Goal: Check status: Check status

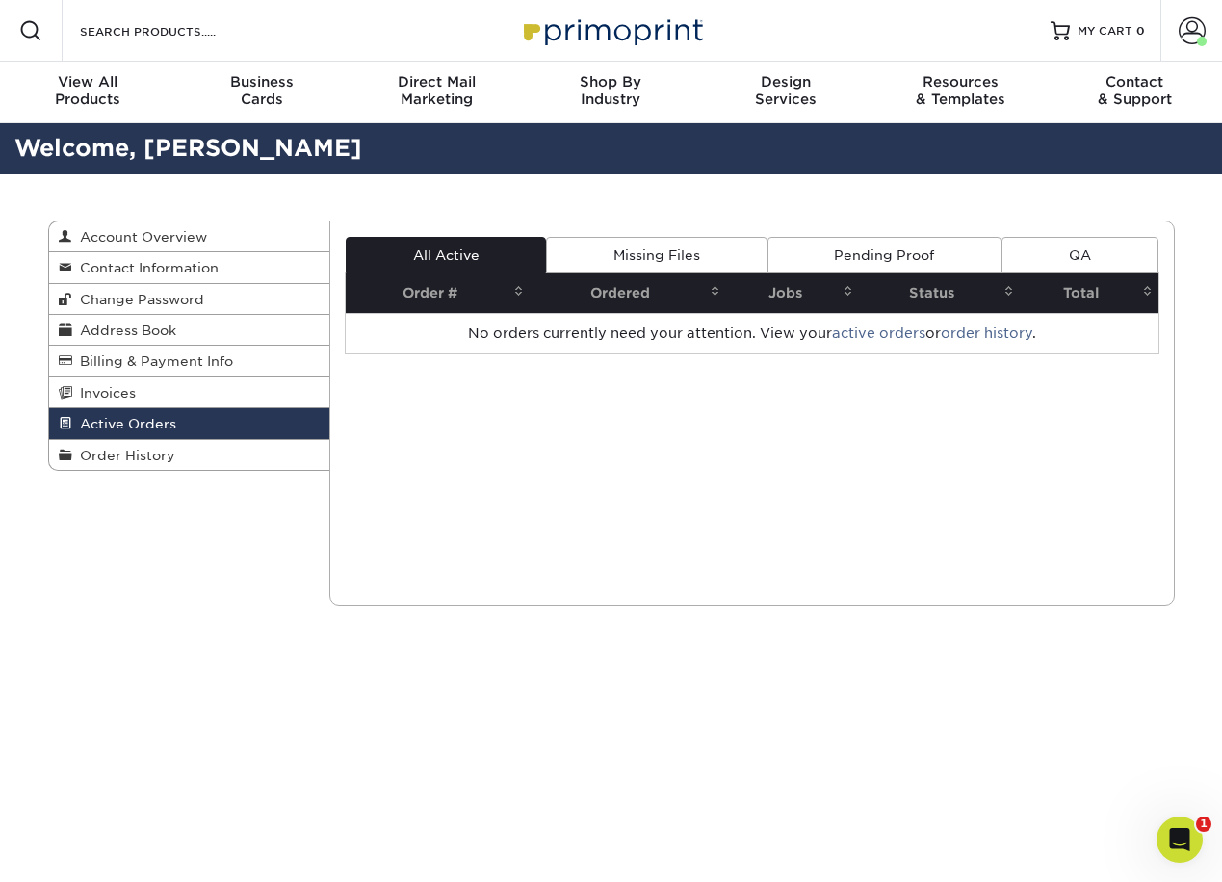
click at [719, 253] on link "Missing Files" at bounding box center [656, 255] width 221 height 37
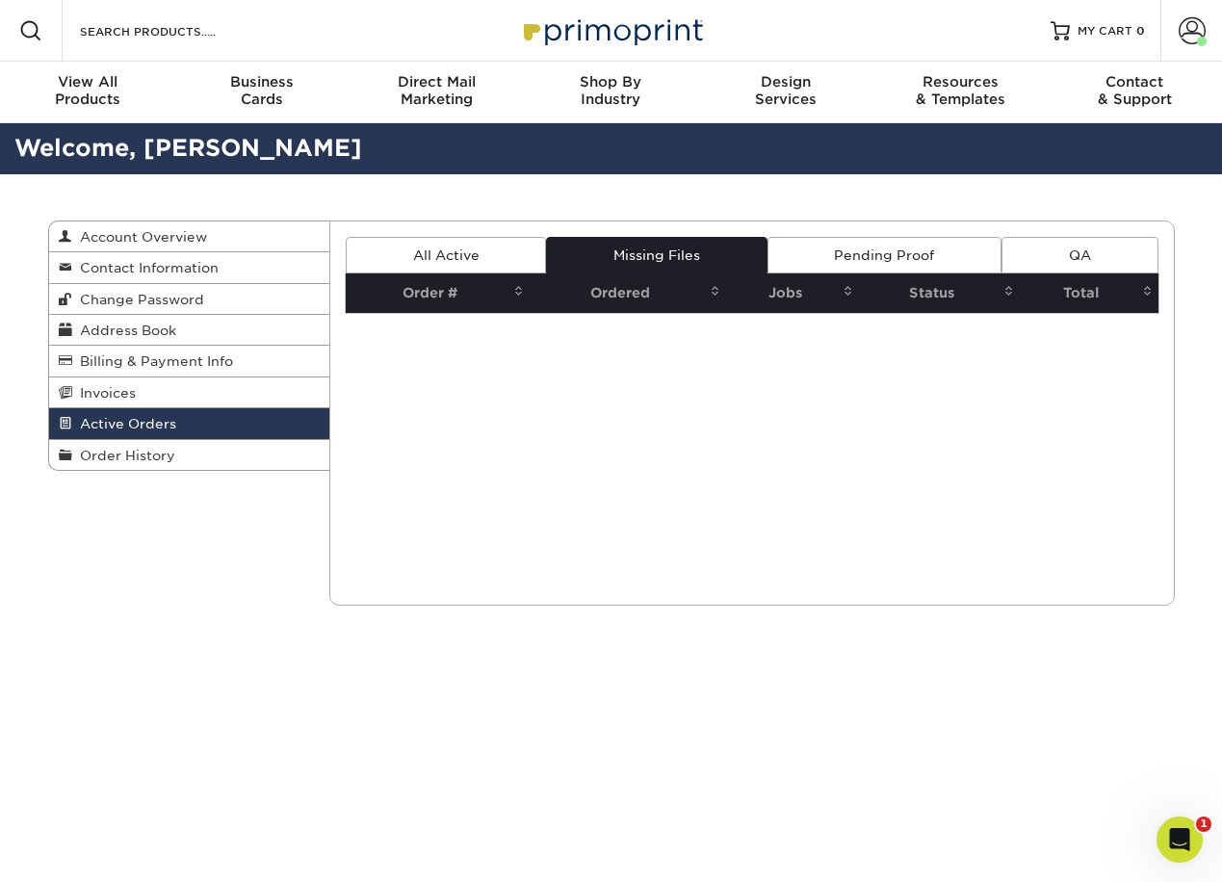
click at [839, 249] on link "Pending Proof" at bounding box center [885, 255] width 234 height 37
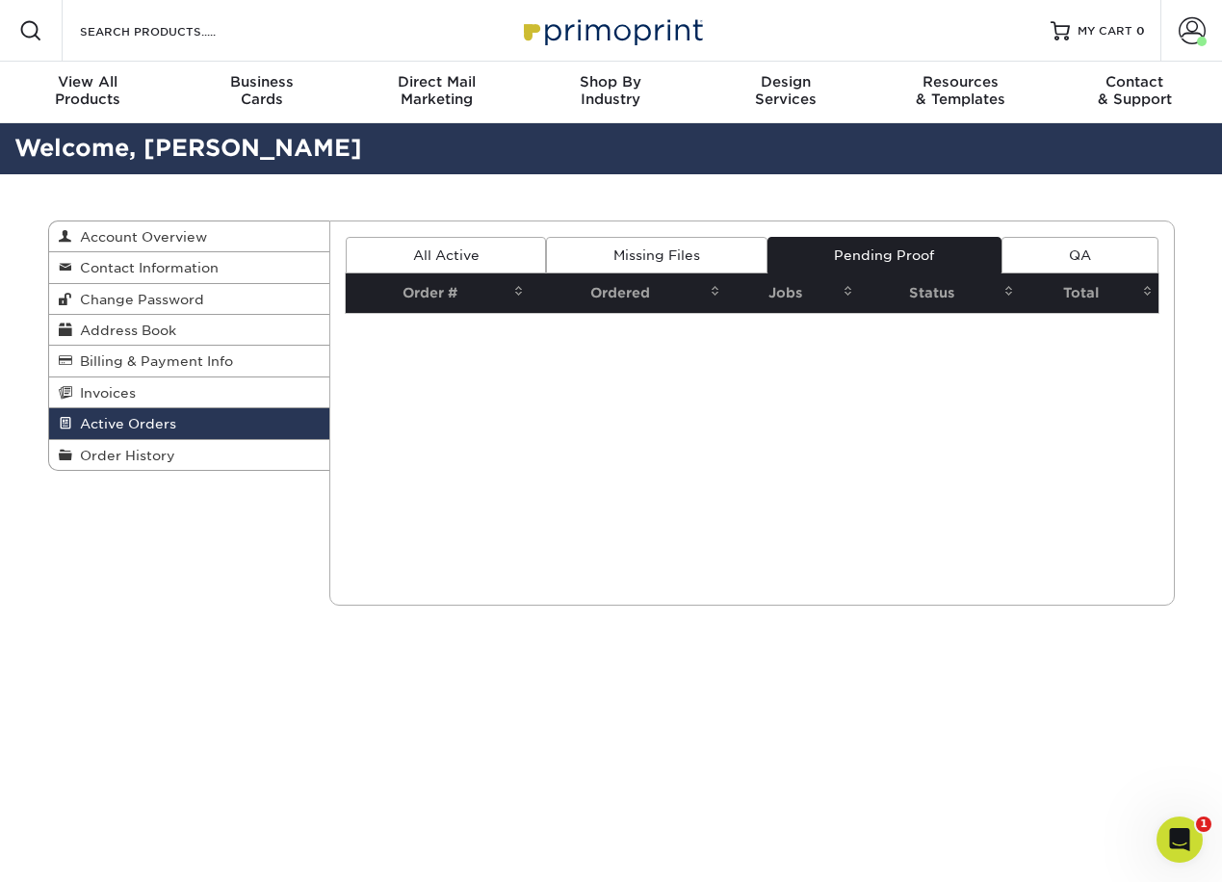
click at [1031, 253] on link "QA" at bounding box center [1080, 255] width 156 height 37
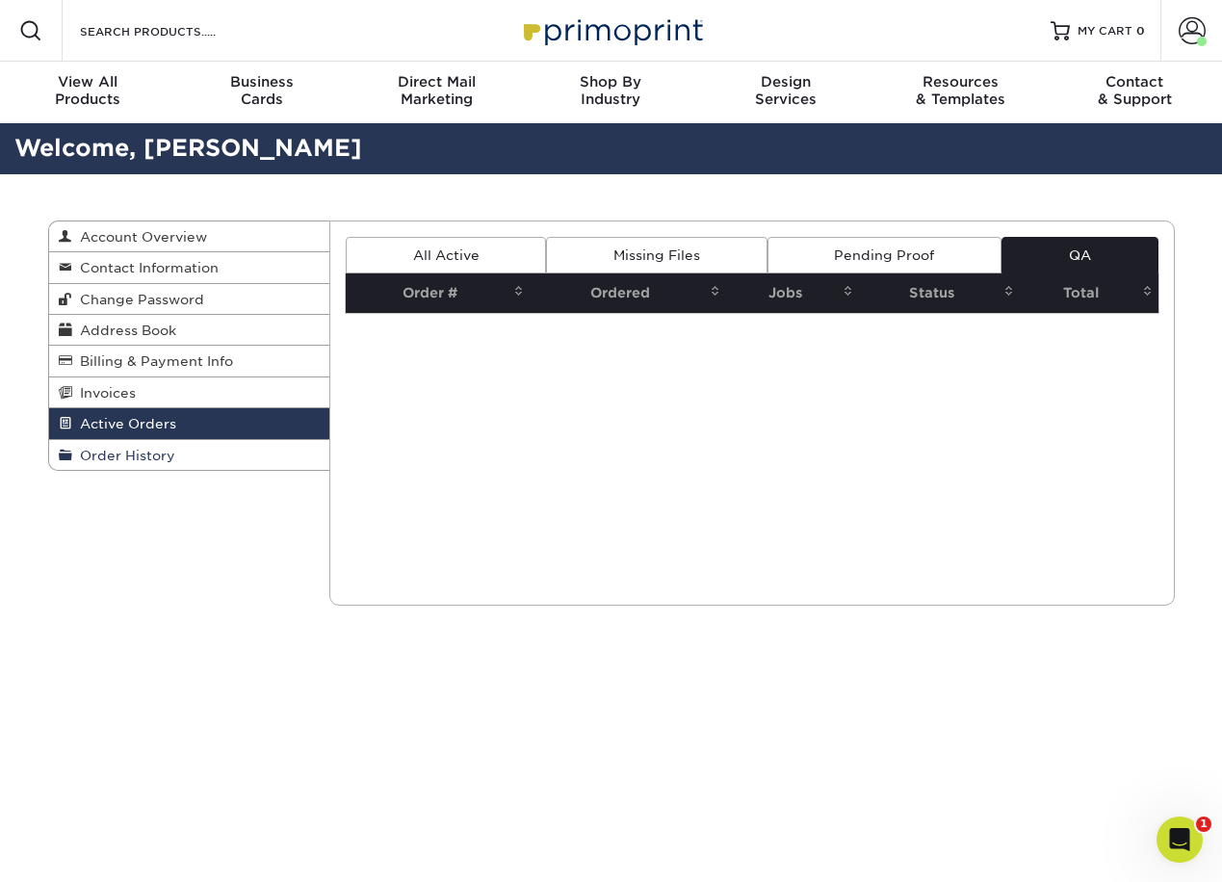
click at [225, 456] on link "Order History" at bounding box center [189, 455] width 281 height 30
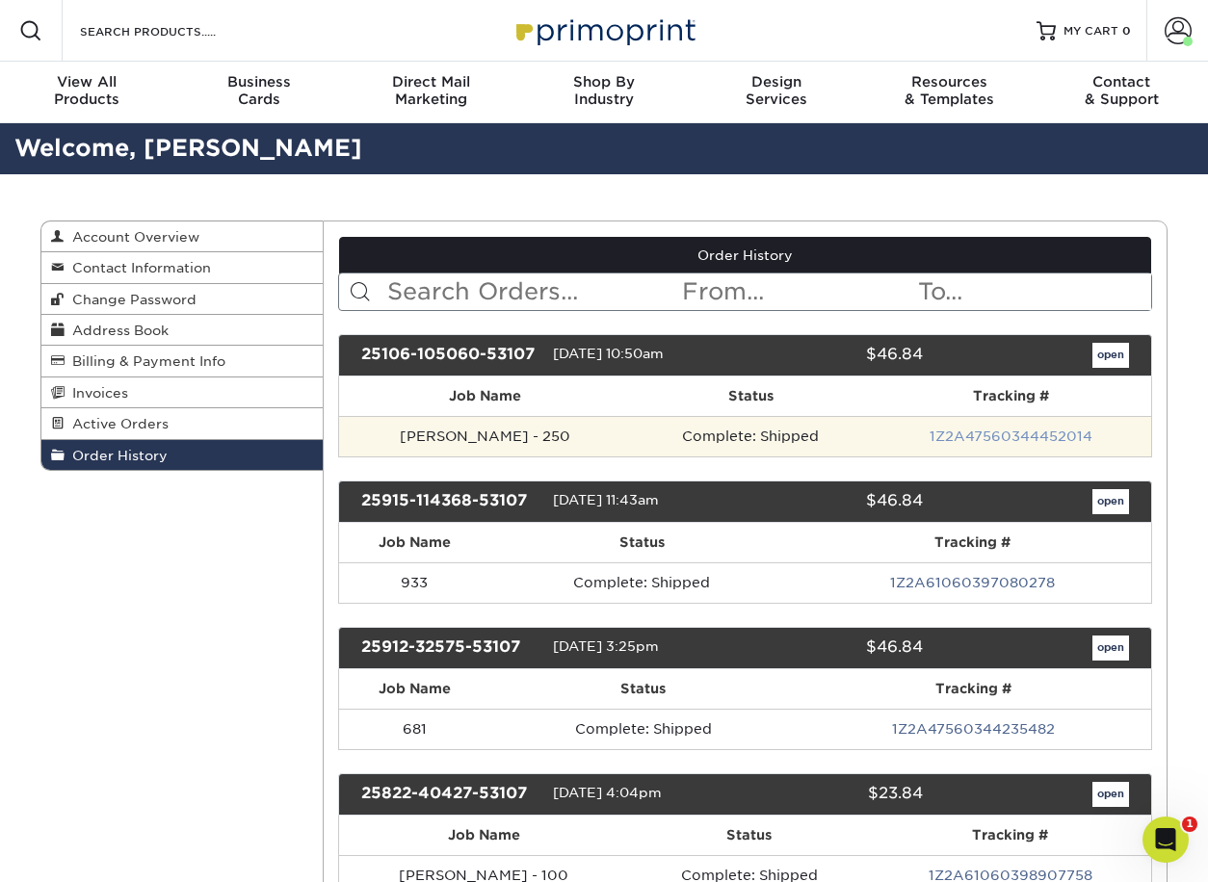
click at [946, 433] on link "1Z2A47560344452014" at bounding box center [1011, 436] width 163 height 15
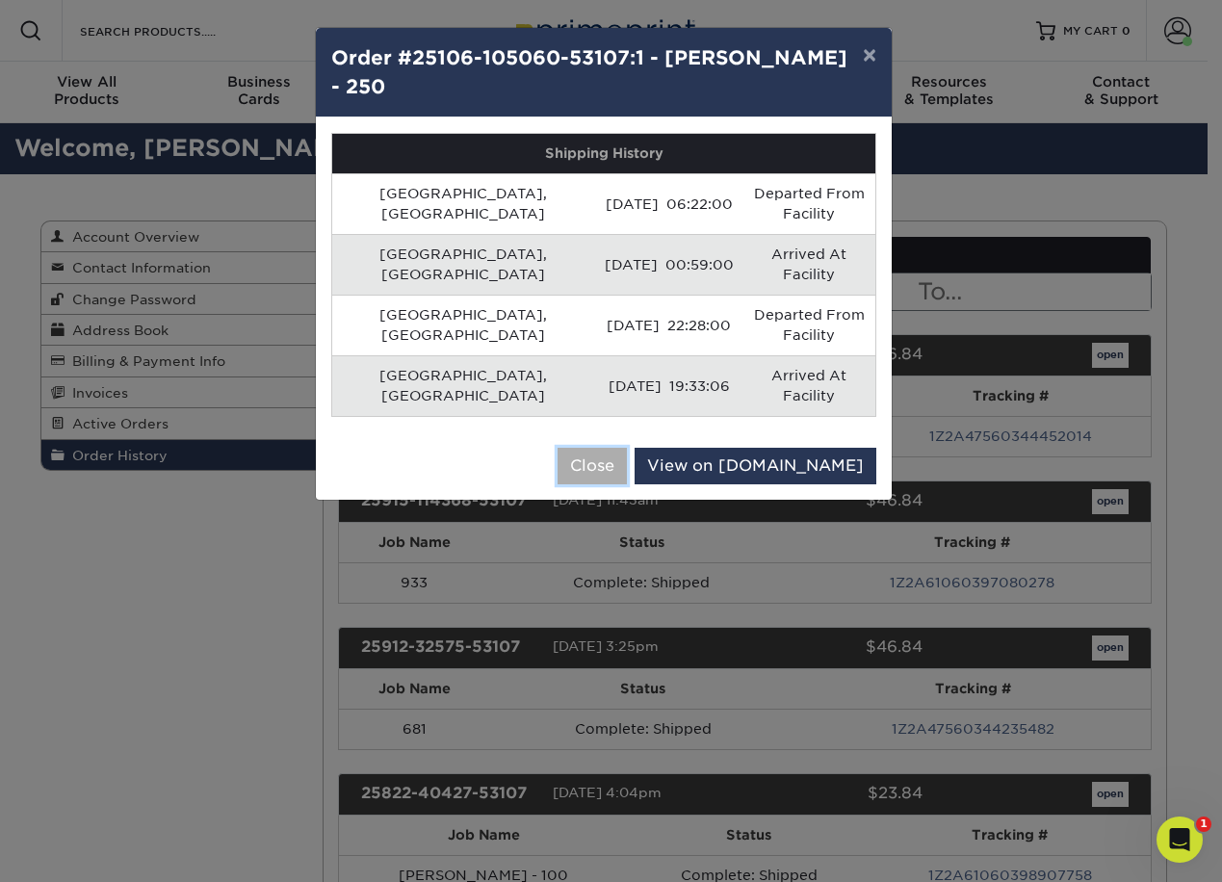
click at [627, 448] on button "Close" at bounding box center [592, 466] width 69 height 37
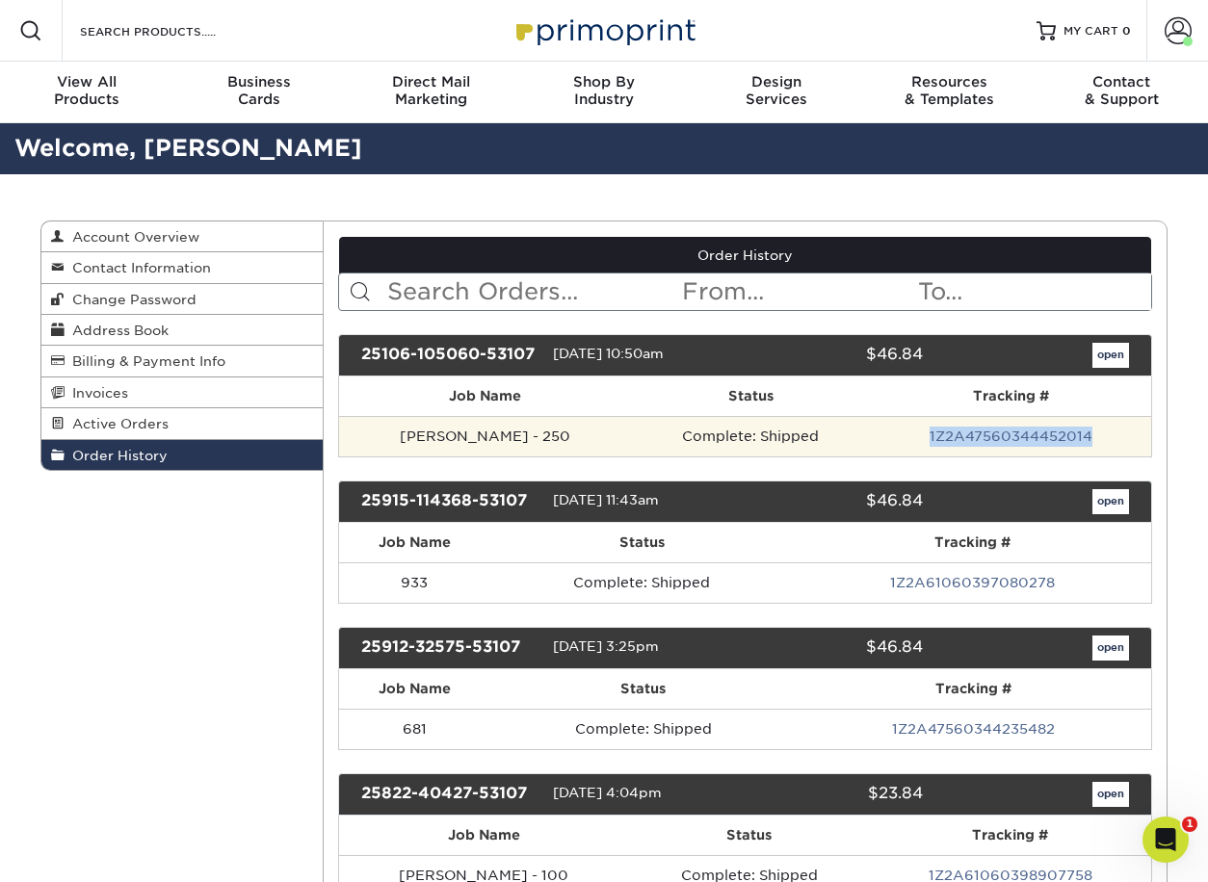
drag, startPoint x: 1090, startPoint y: 438, endPoint x: 885, endPoint y: 437, distance: 205.2
click at [885, 437] on td "1Z2A47560344452014" at bounding box center [1011, 436] width 280 height 40
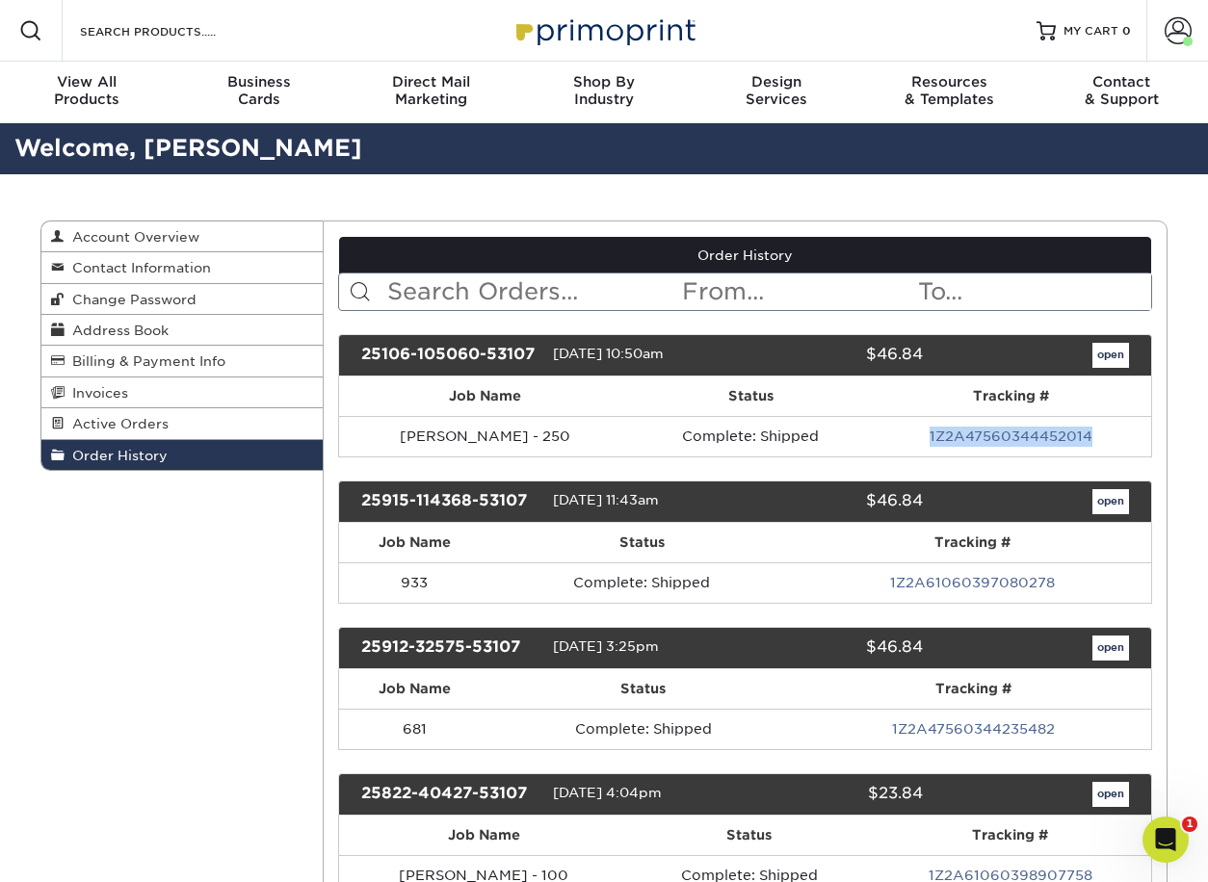
copy link "1Z2A47560344452014"
click at [1107, 356] on link "open" at bounding box center [1110, 355] width 37 height 25
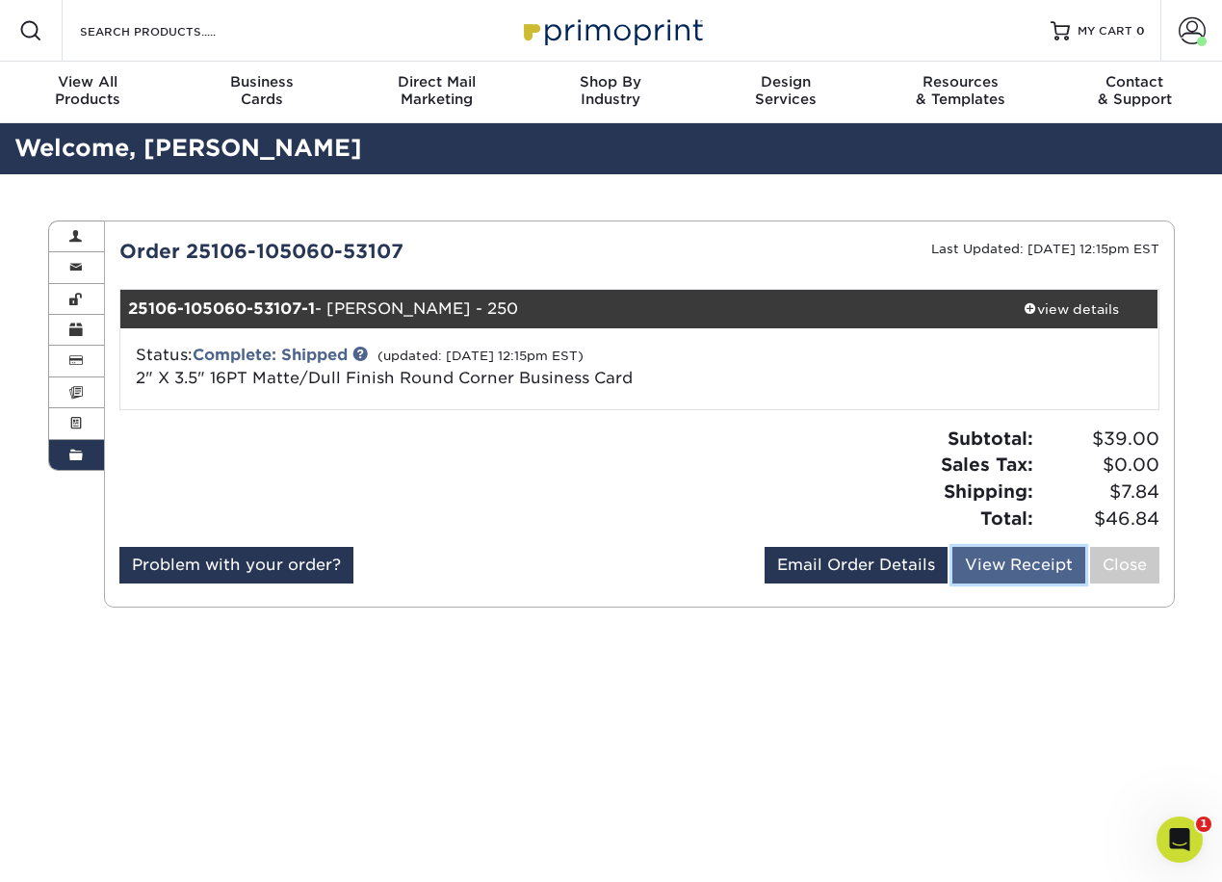
click at [979, 556] on link "View Receipt" at bounding box center [1019, 565] width 133 height 37
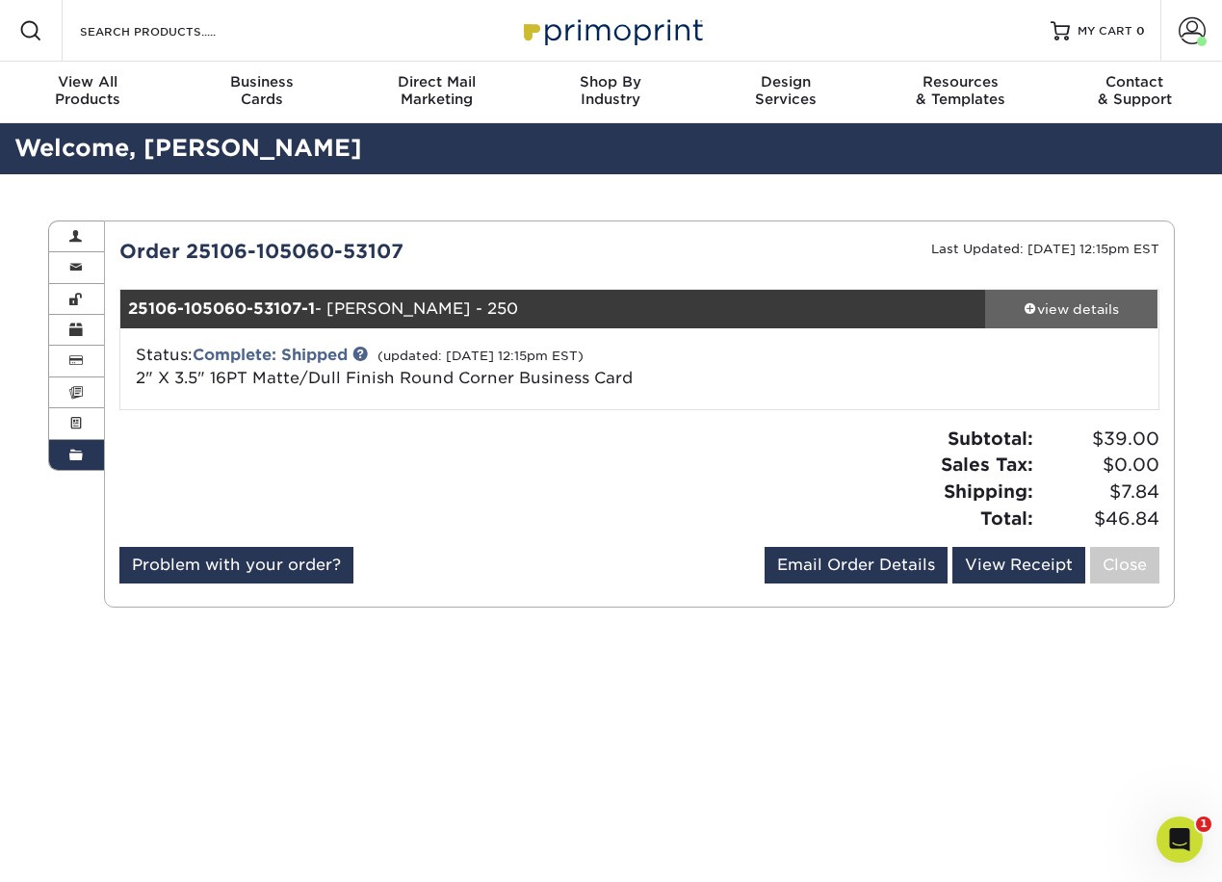
click at [1092, 302] on div "view details" at bounding box center [1071, 309] width 173 height 19
